Goal: Transaction & Acquisition: Book appointment/travel/reservation

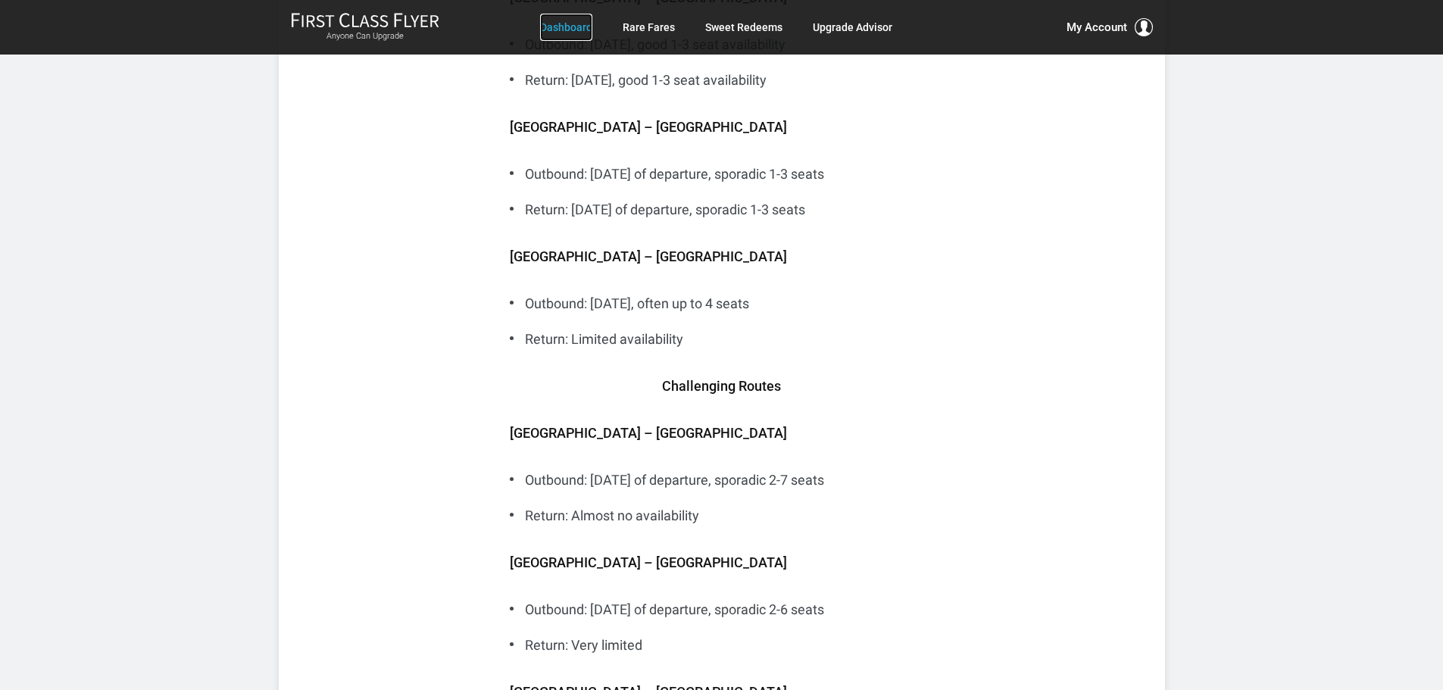
click at [569, 27] on link "Dashboard" at bounding box center [566, 27] width 52 height 27
click at [646, 26] on link "Rare Fares" at bounding box center [649, 27] width 52 height 27
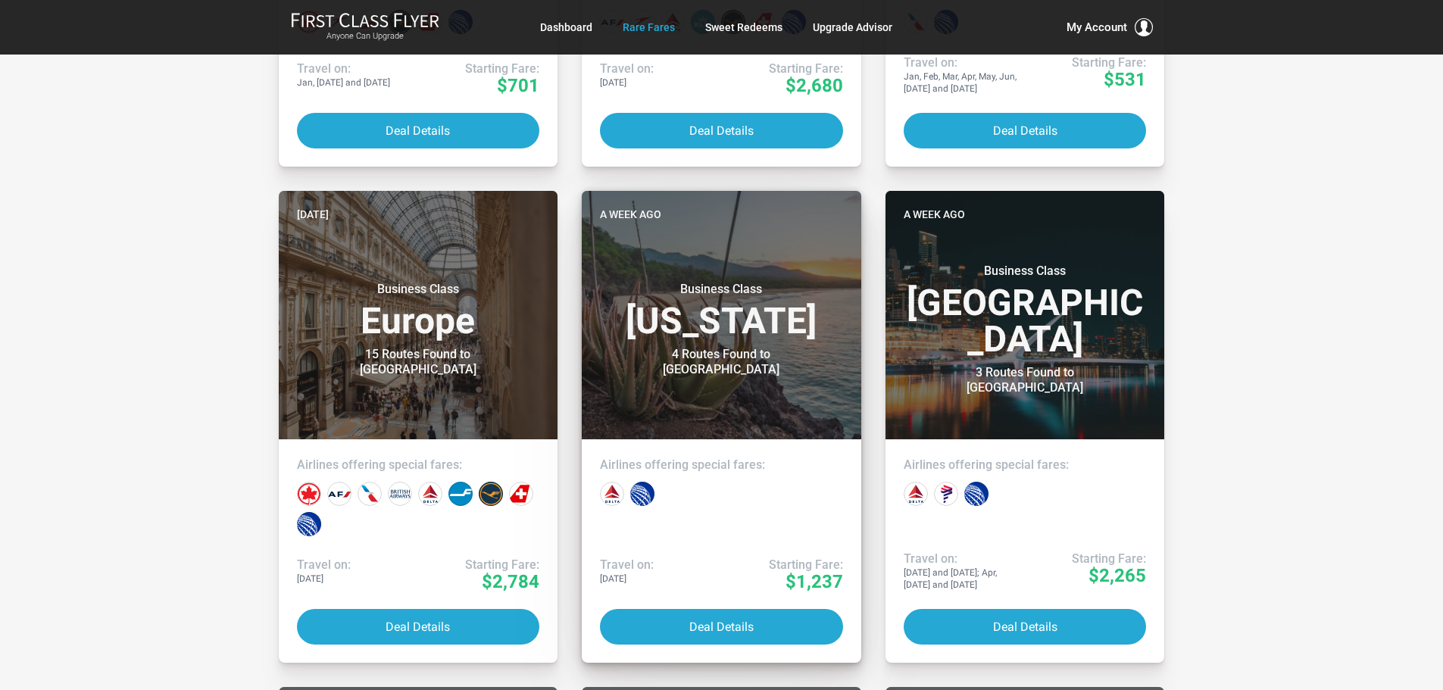
scroll to position [682, 0]
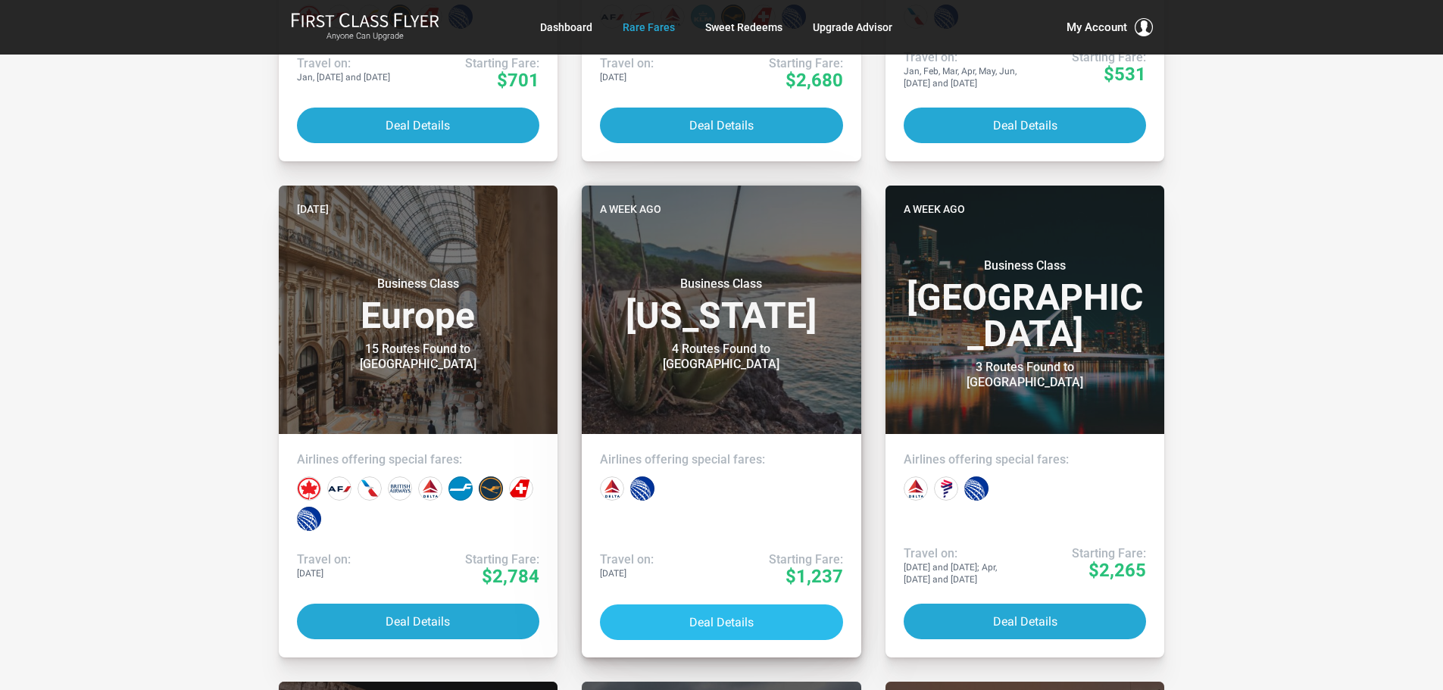
click at [708, 612] on button "Deal Details" at bounding box center [721, 623] width 243 height 36
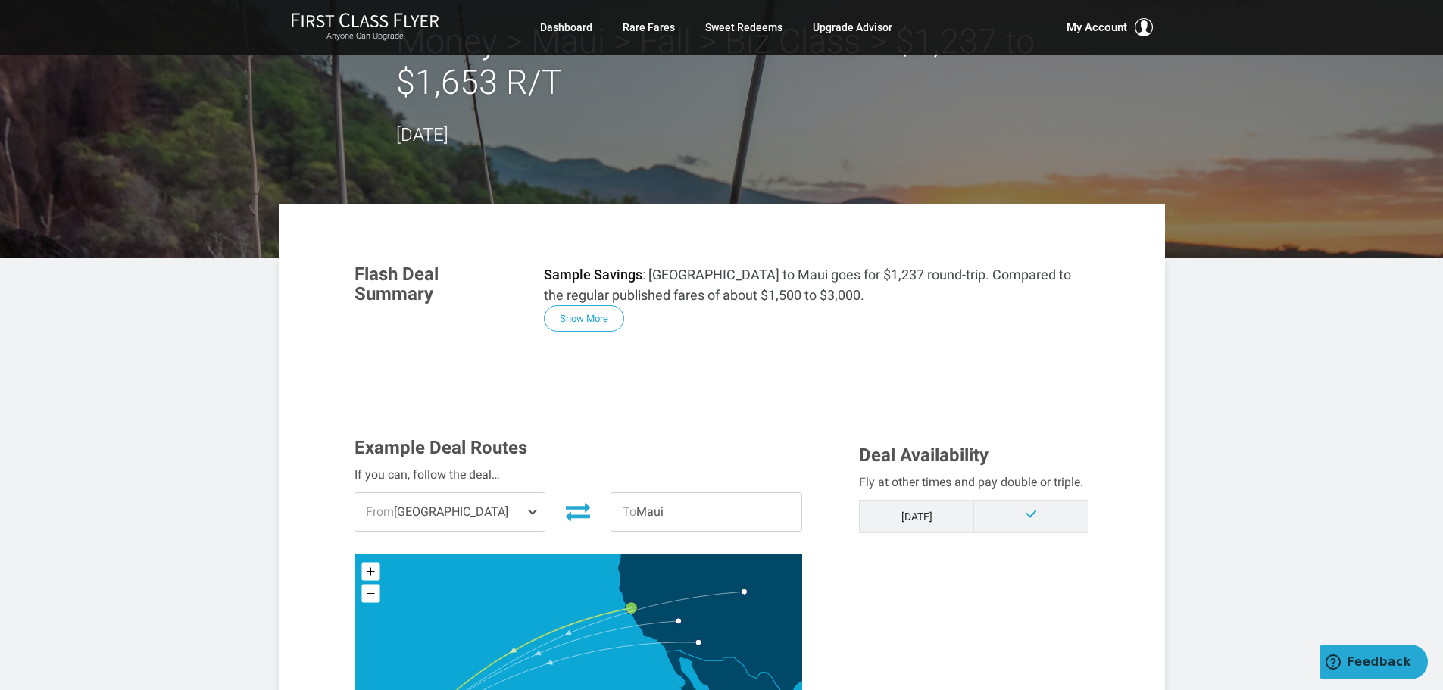
scroll to position [227, 0]
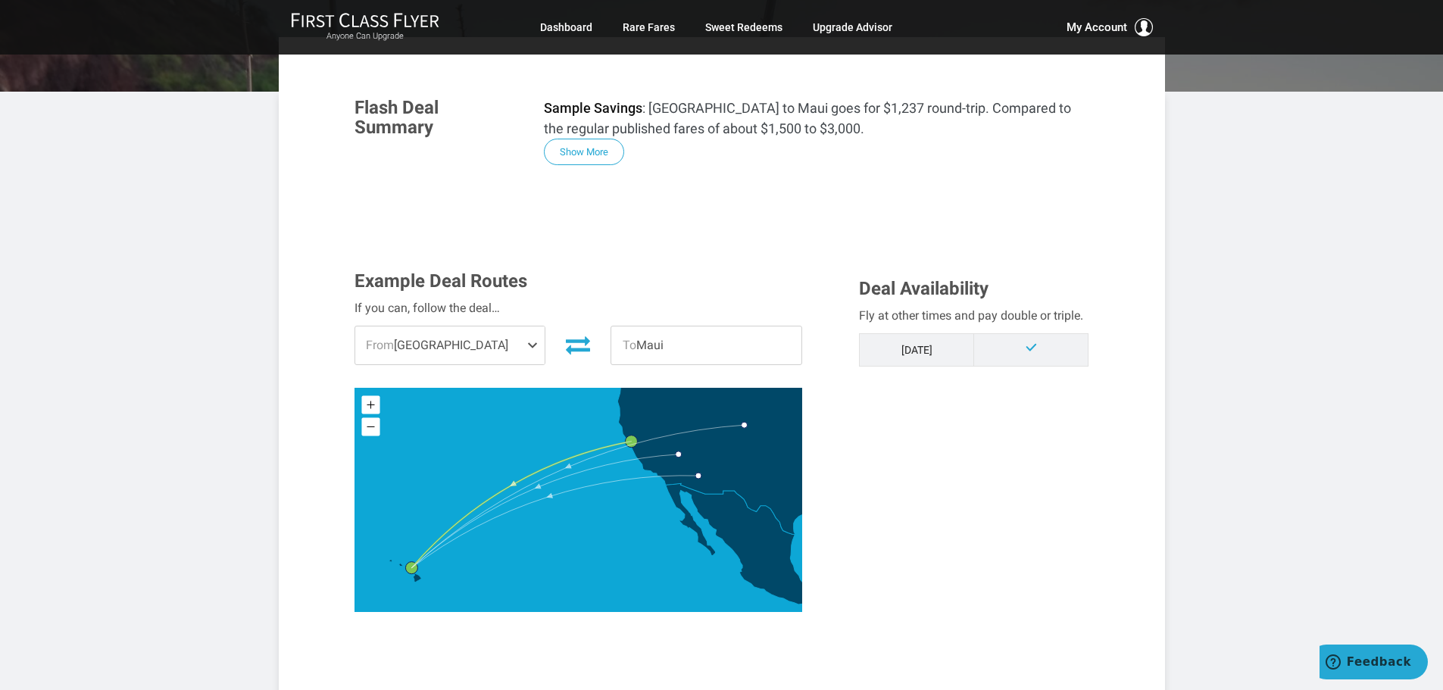
click at [529, 342] on span at bounding box center [536, 346] width 18 height 38
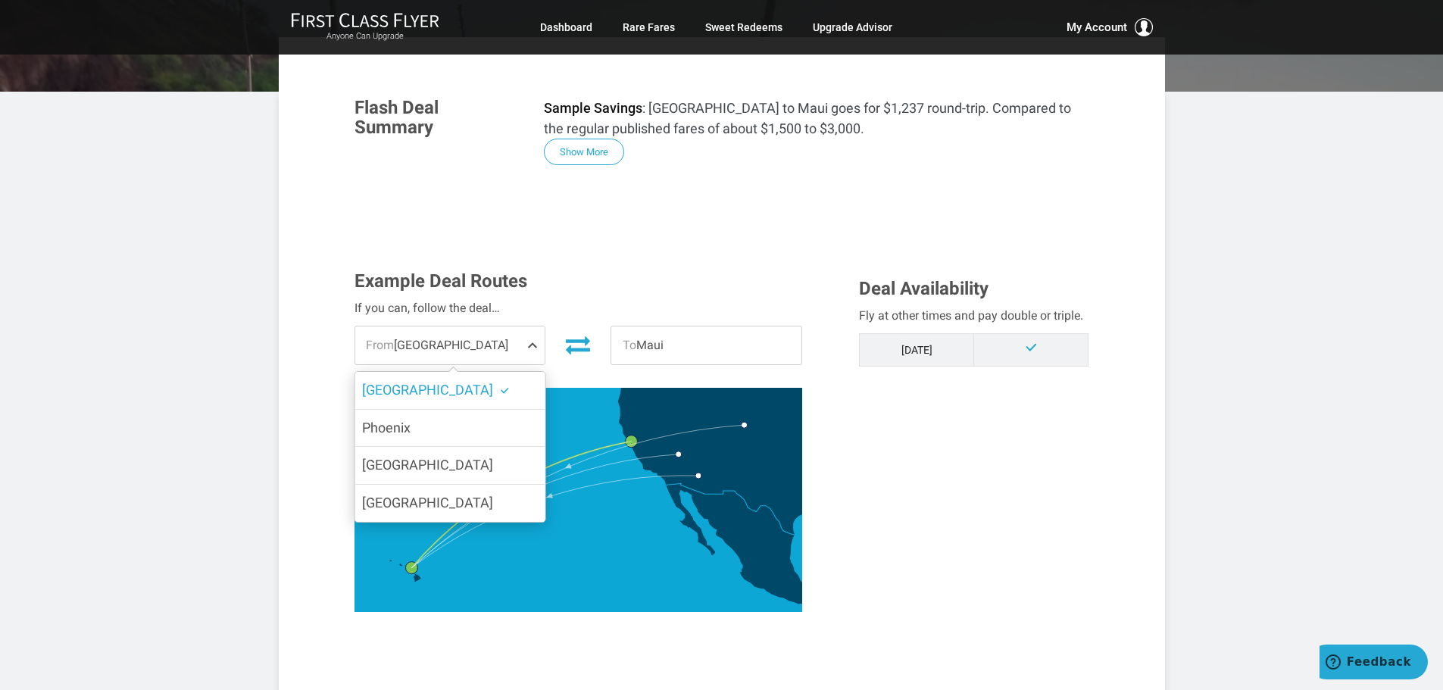
click at [529, 341] on span at bounding box center [536, 346] width 18 height 38
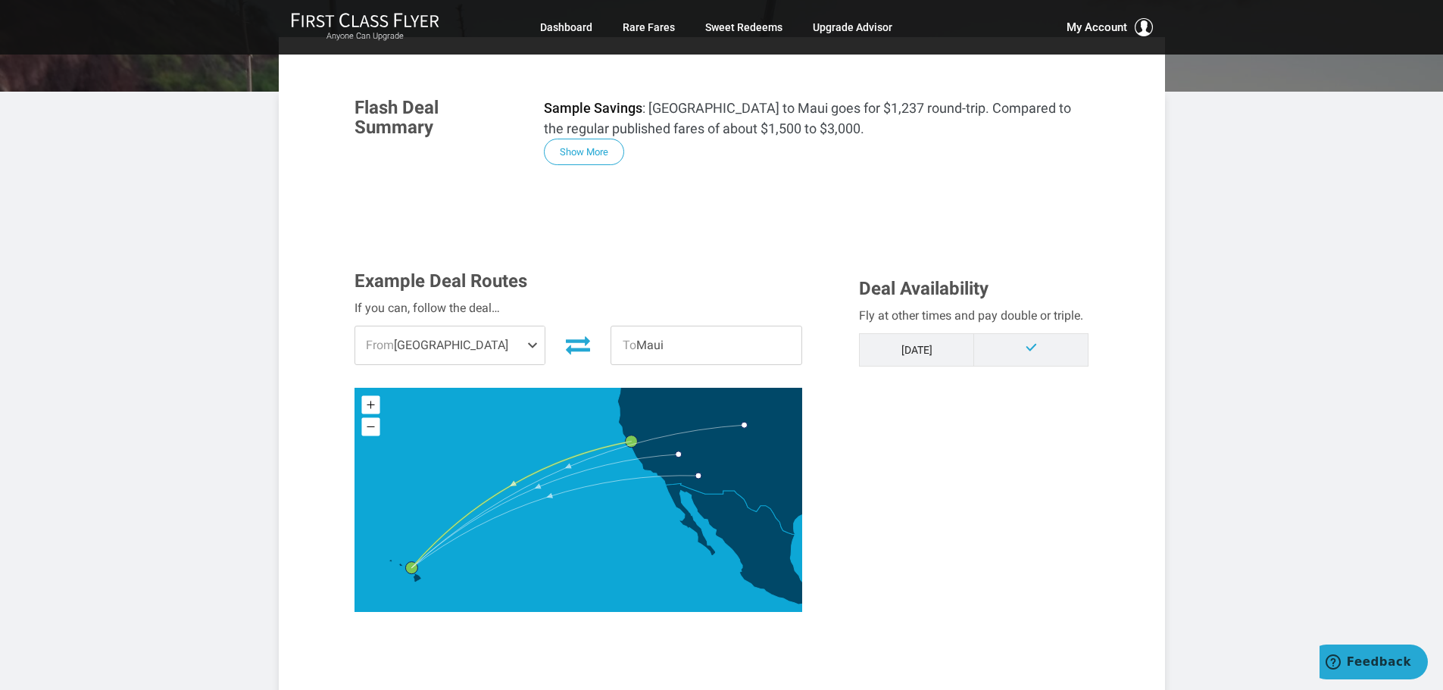
click at [539, 345] on span at bounding box center [536, 346] width 18 height 38
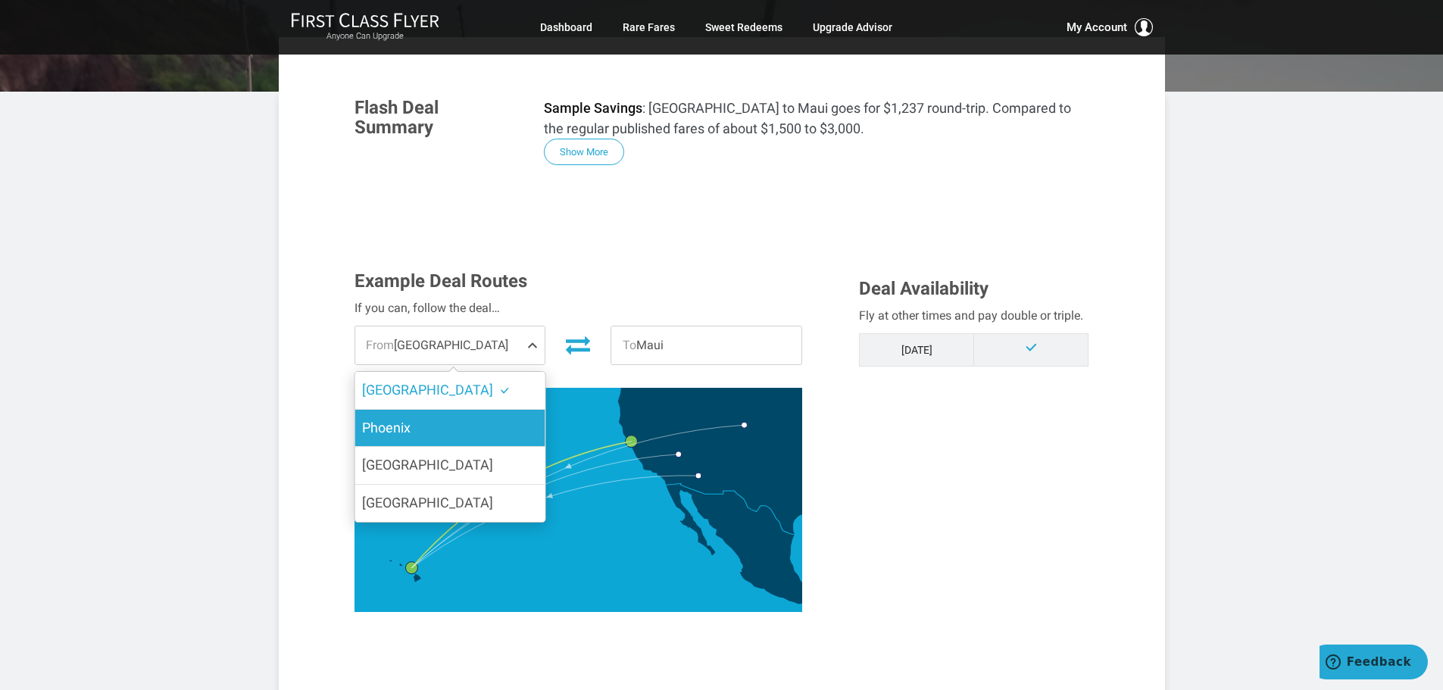
click at [412, 422] on label "Phoenix" at bounding box center [450, 428] width 190 height 37
click at [0, 0] on input "Phoenix" at bounding box center [0, 0] width 0 height 0
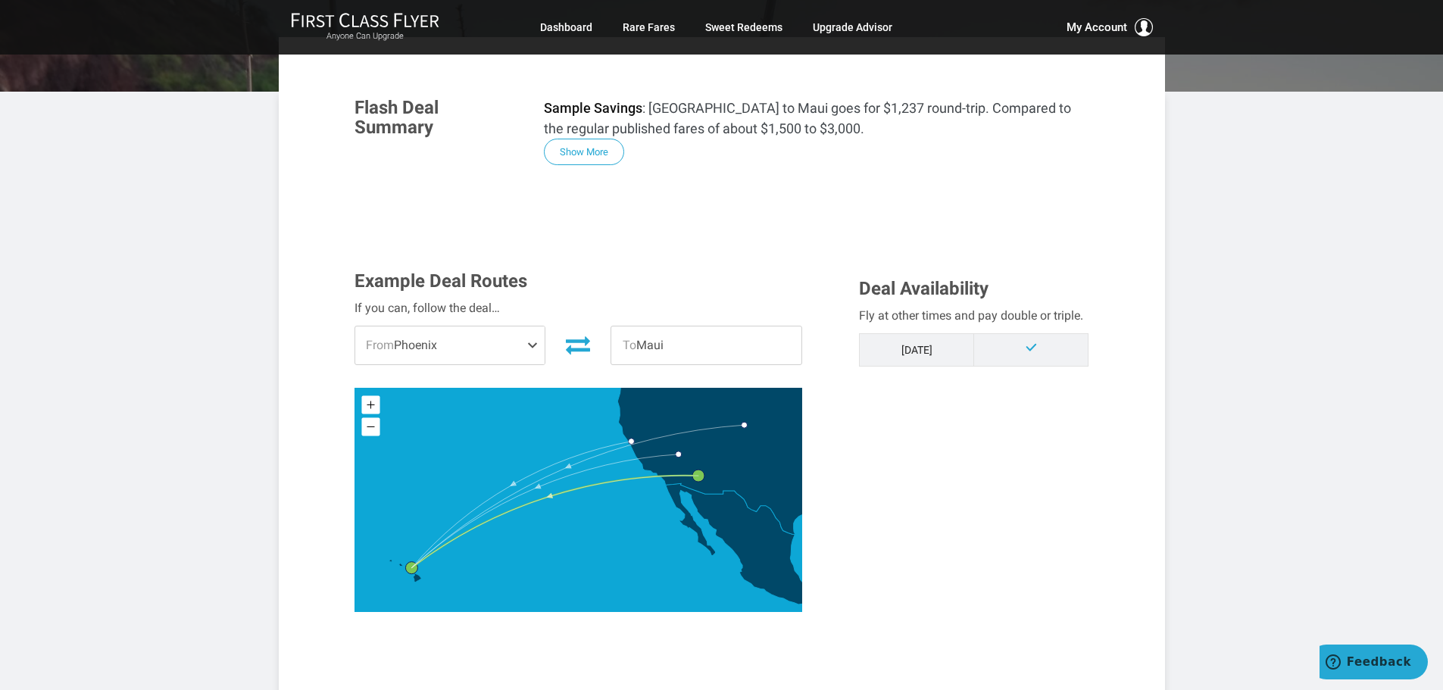
click at [465, 351] on span "From Phoenix" at bounding box center [450, 346] width 190 height 38
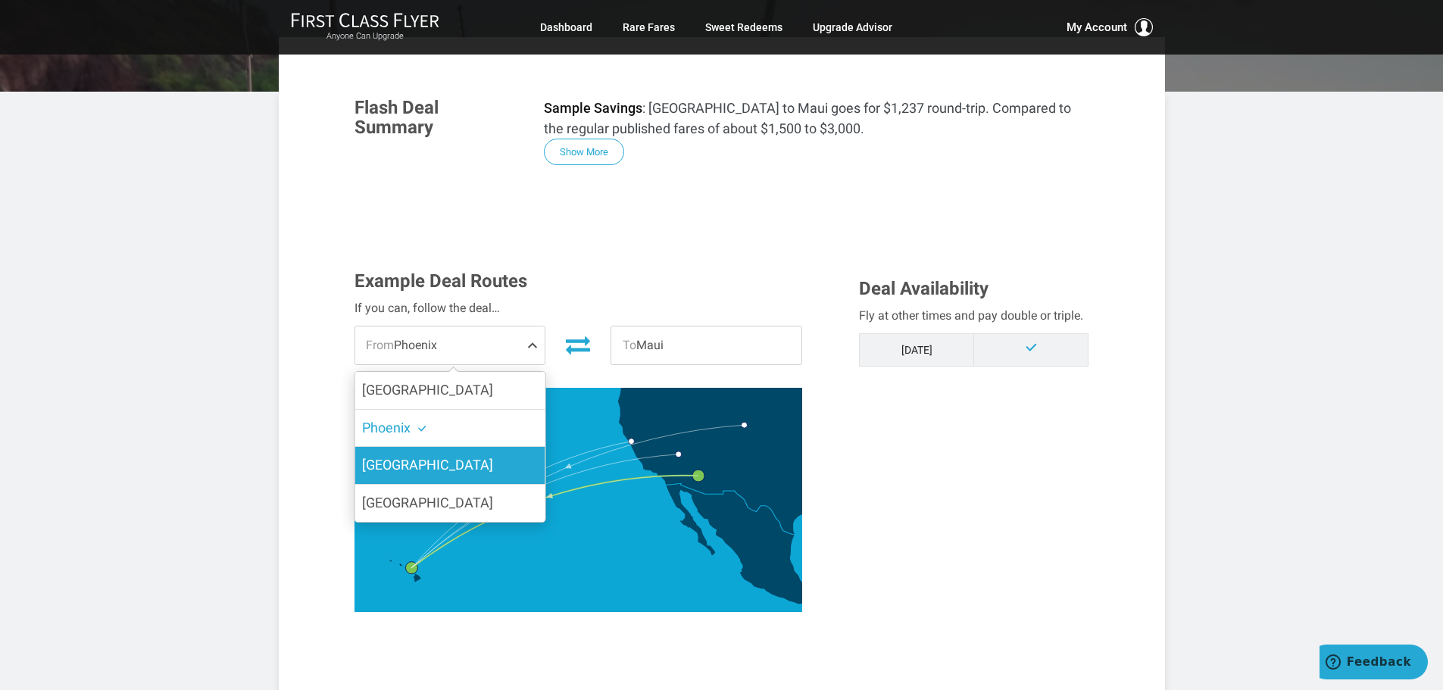
click at [417, 461] on span "Las Vegas" at bounding box center [427, 465] width 131 height 16
click at [0, 0] on input "Las Vegas" at bounding box center [0, 0] width 0 height 0
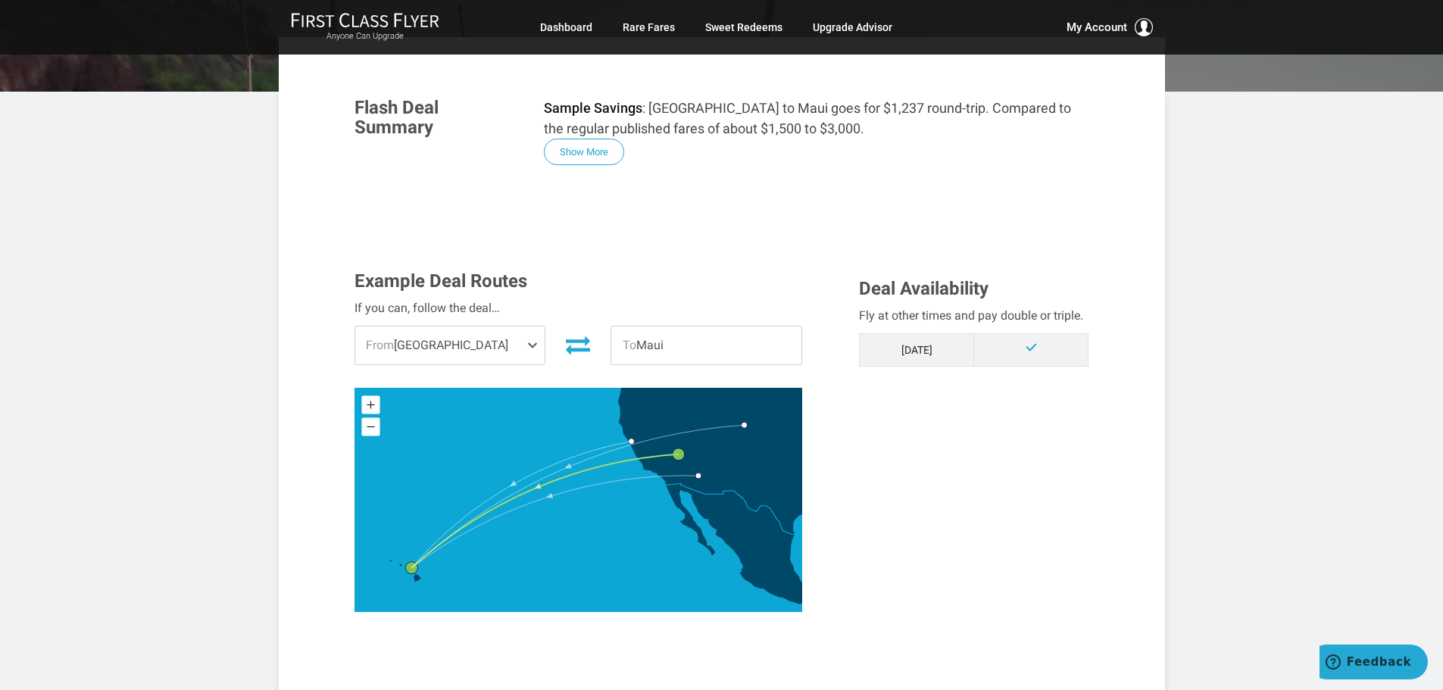
click at [446, 339] on span "From Las Vegas" at bounding box center [450, 346] width 190 height 38
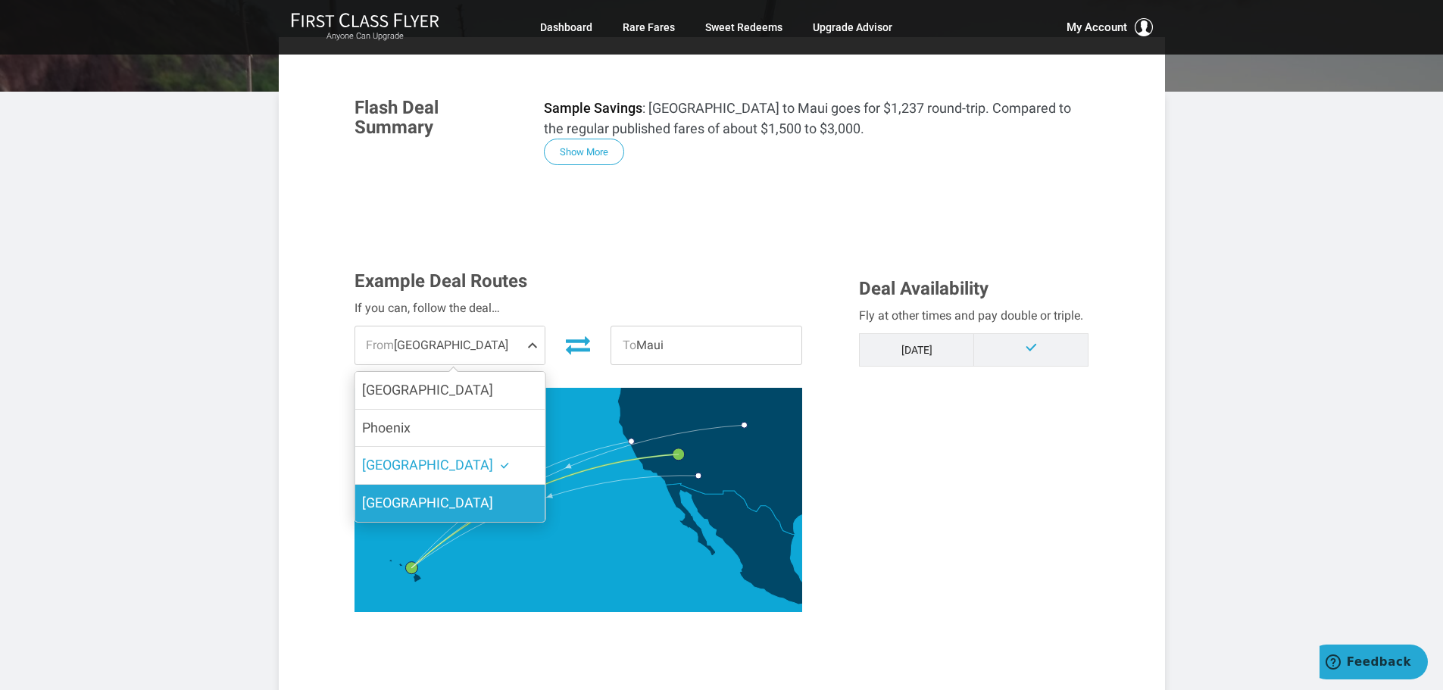
click at [395, 499] on span "Denver" at bounding box center [427, 503] width 131 height 16
click at [0, 0] on input "Denver" at bounding box center [0, 0] width 0 height 0
